Goal: Connect with others: Connect with others

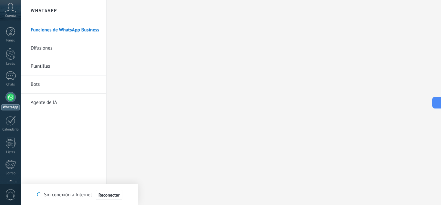
click at [8, 98] on div at bounding box center [10, 97] width 10 height 10
click at [66, 33] on link "Funciones de WhatsApp Business" at bounding box center [65, 30] width 69 height 18
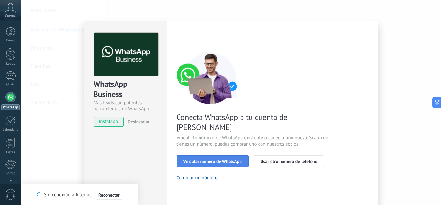
click at [196, 159] on span "Vincular número de WhatsApp" at bounding box center [213, 161] width 58 height 5
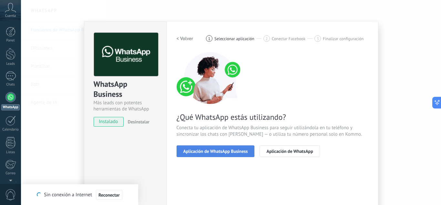
click at [216, 152] on span "Aplicación de WhatsApp Business" at bounding box center [216, 151] width 65 height 5
